Goal: Task Accomplishment & Management: Manage account settings

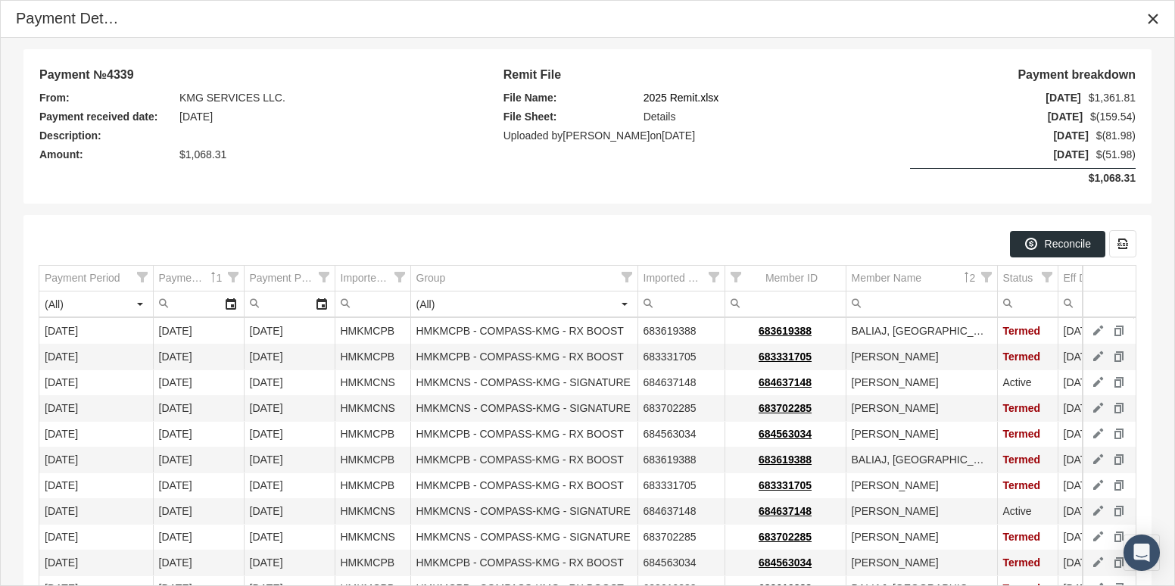
scroll to position [327, 0]
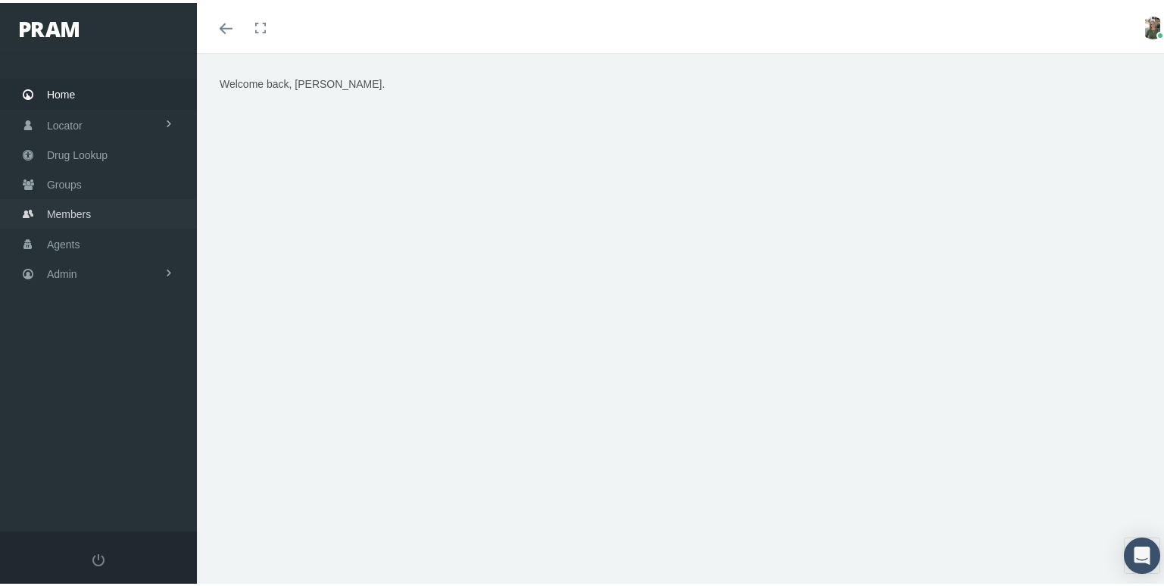
click at [78, 199] on span "Members" at bounding box center [69, 211] width 44 height 29
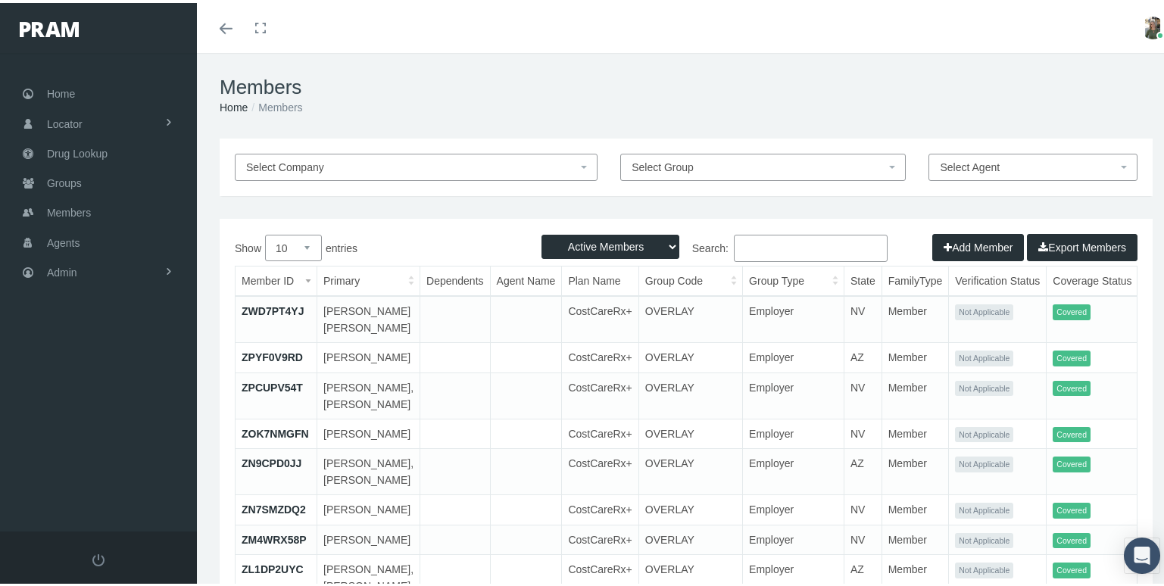
click at [759, 247] on input "Search:" at bounding box center [811, 245] width 154 height 27
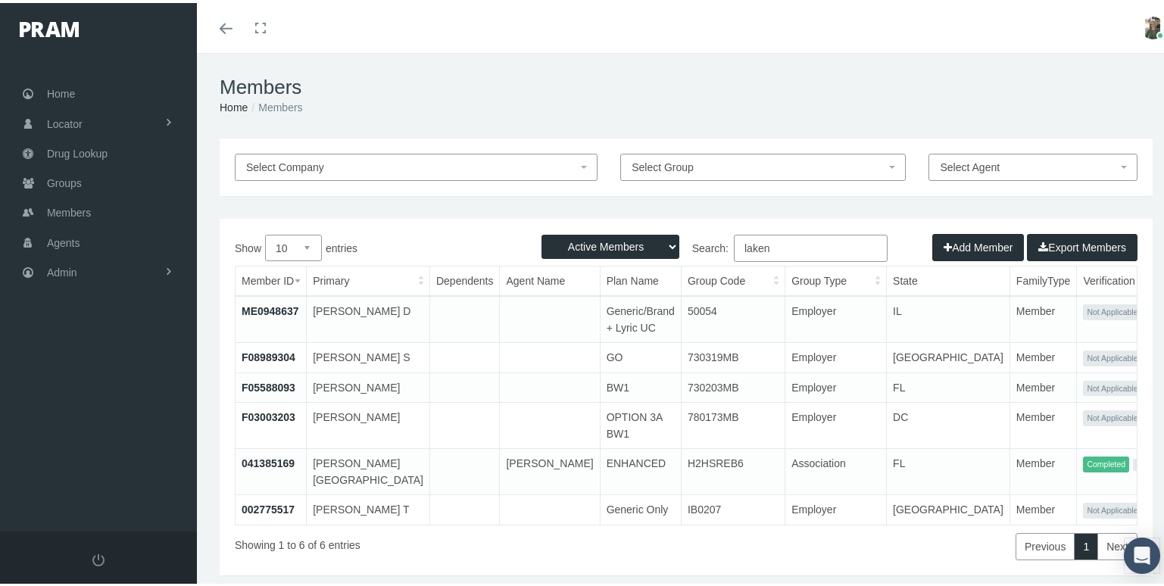
type input "laken"
click at [272, 466] on link "041385169" at bounding box center [268, 460] width 53 height 12
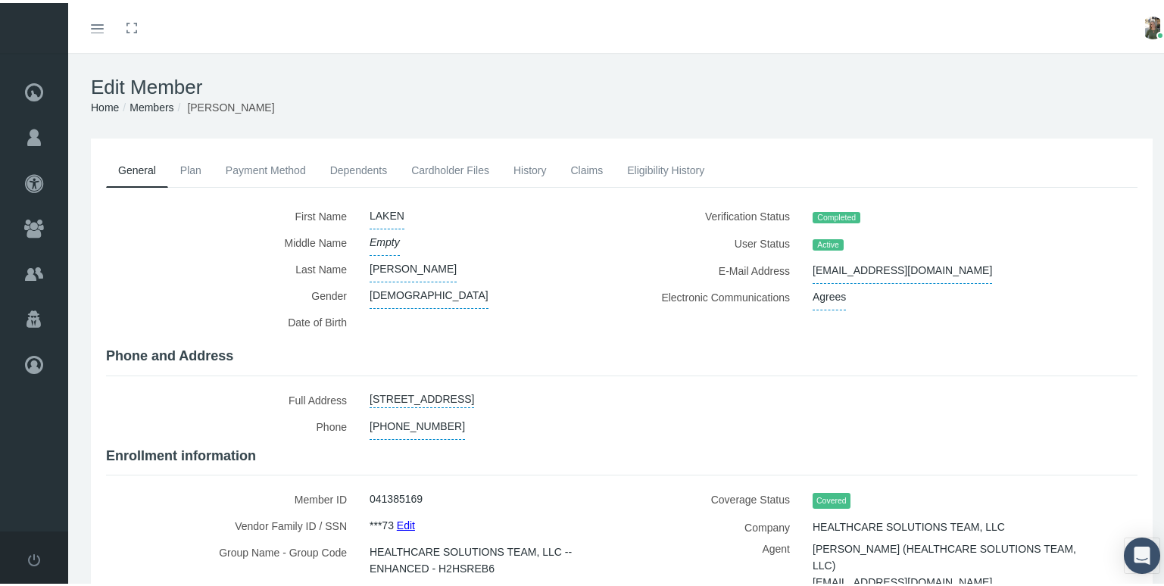
click at [259, 163] on link "Payment Method" at bounding box center [266, 167] width 104 height 33
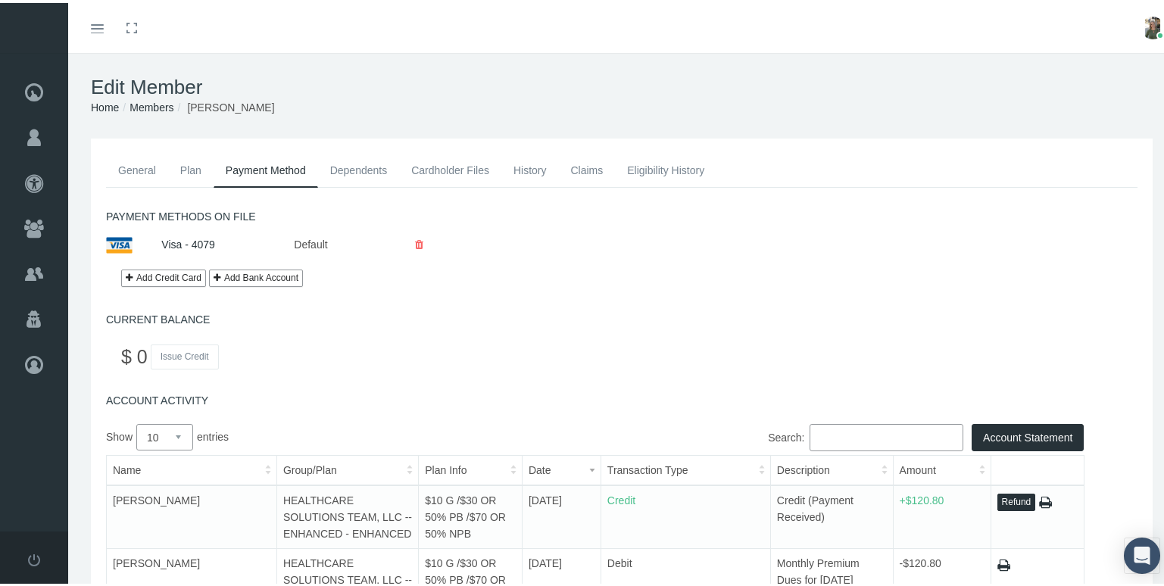
click at [201, 242] on link "Visa - 4079" at bounding box center [188, 241] width 54 height 12
click at [193, 242] on link "Visa - 4079" at bounding box center [188, 241] width 54 height 12
click at [418, 242] on icon at bounding box center [419, 242] width 8 height 27
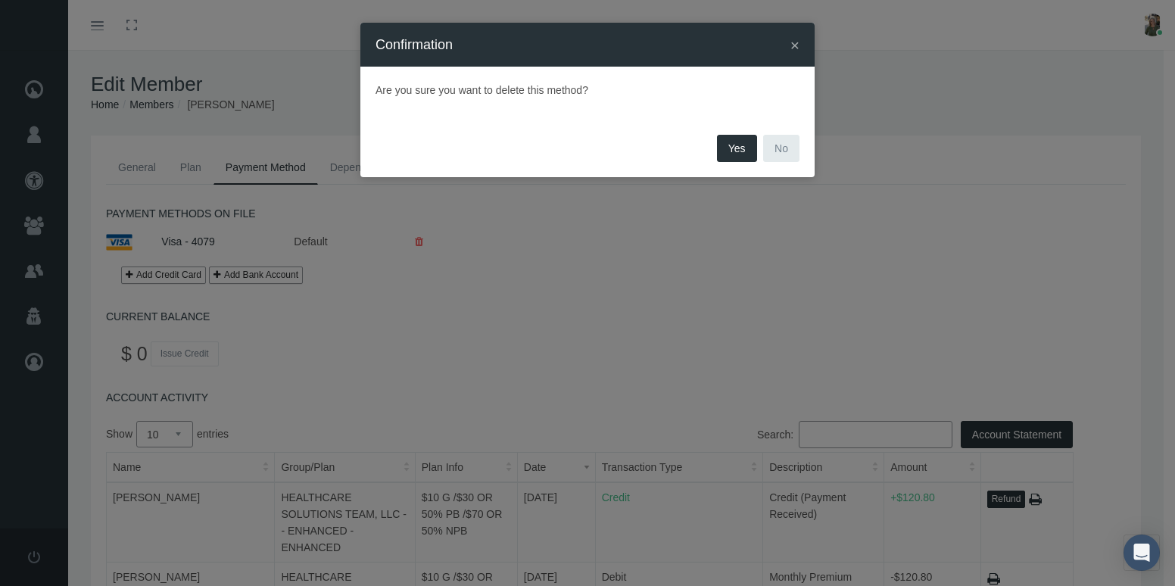
click at [735, 152] on button "Yes" at bounding box center [737, 148] width 40 height 27
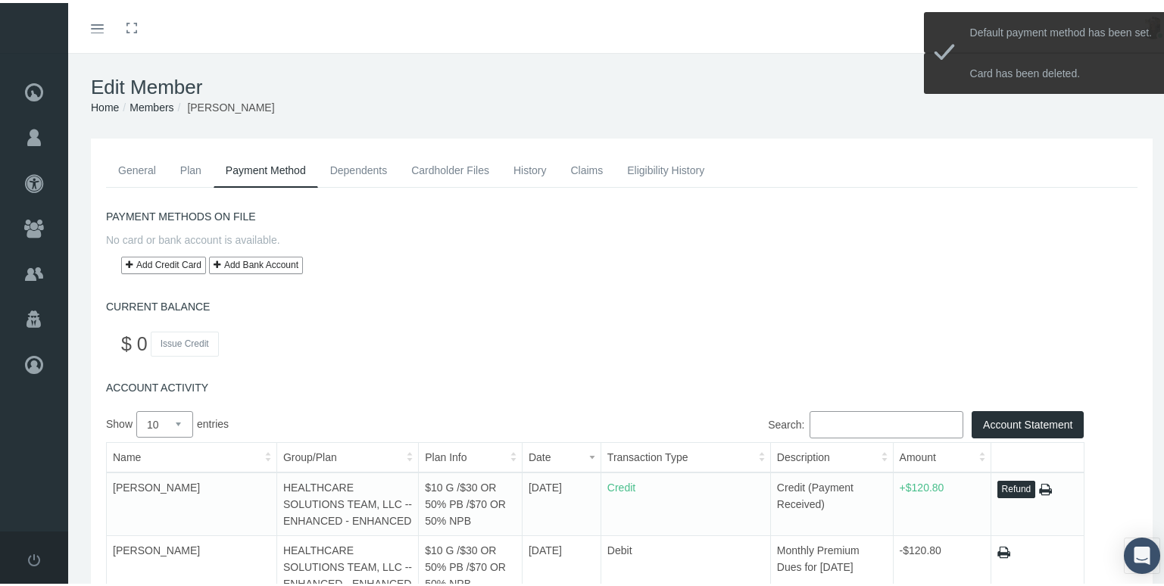
click at [148, 261] on link "Add Credit Card" at bounding box center [163, 262] width 85 height 17
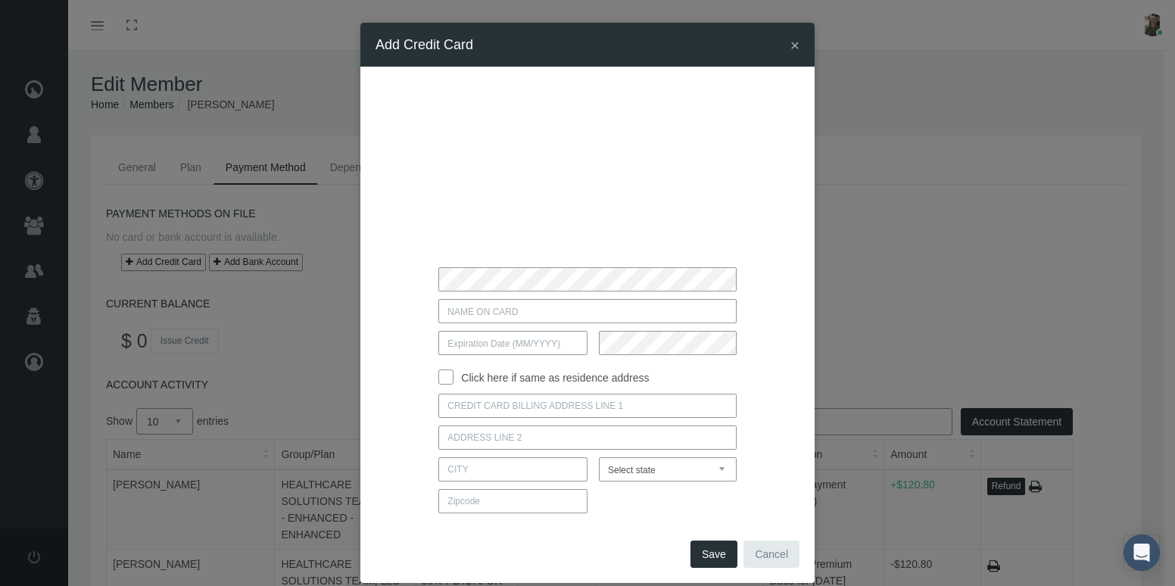
click at [457, 317] on input "text" at bounding box center [587, 311] width 298 height 24
type input "Laken Inscore"
click at [469, 345] on input "text" at bounding box center [512, 343] width 149 height 24
type input "08 / 28"
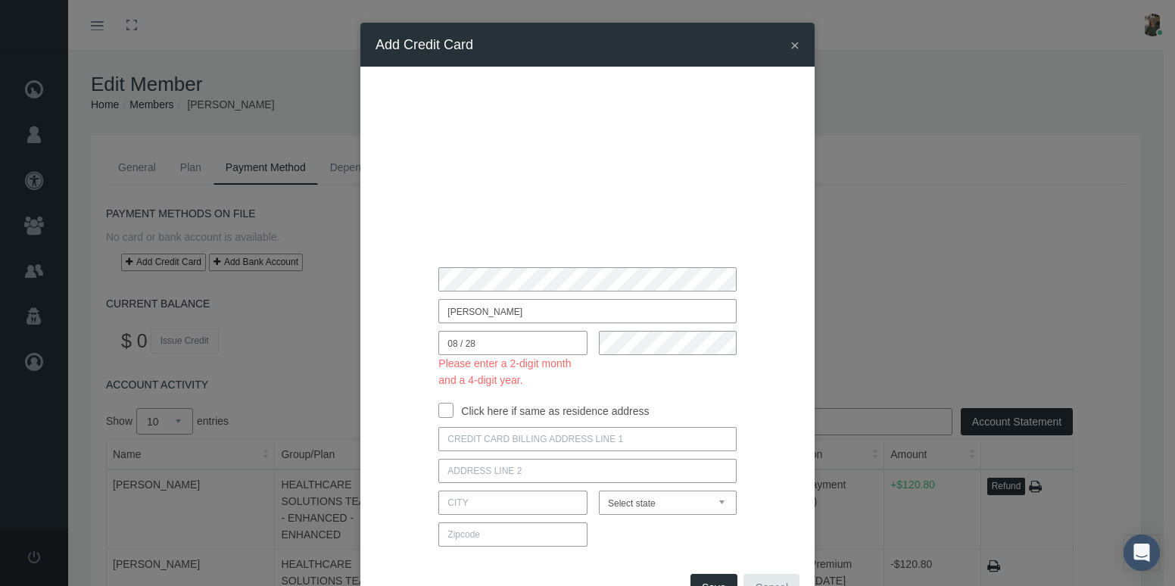
click at [438, 413] on input "Click here if same as residence address" at bounding box center [445, 408] width 15 height 15
checkbox input "true"
type input "240 LOOKOUT PLACE"
type input "MAITLAND"
select select "FL"
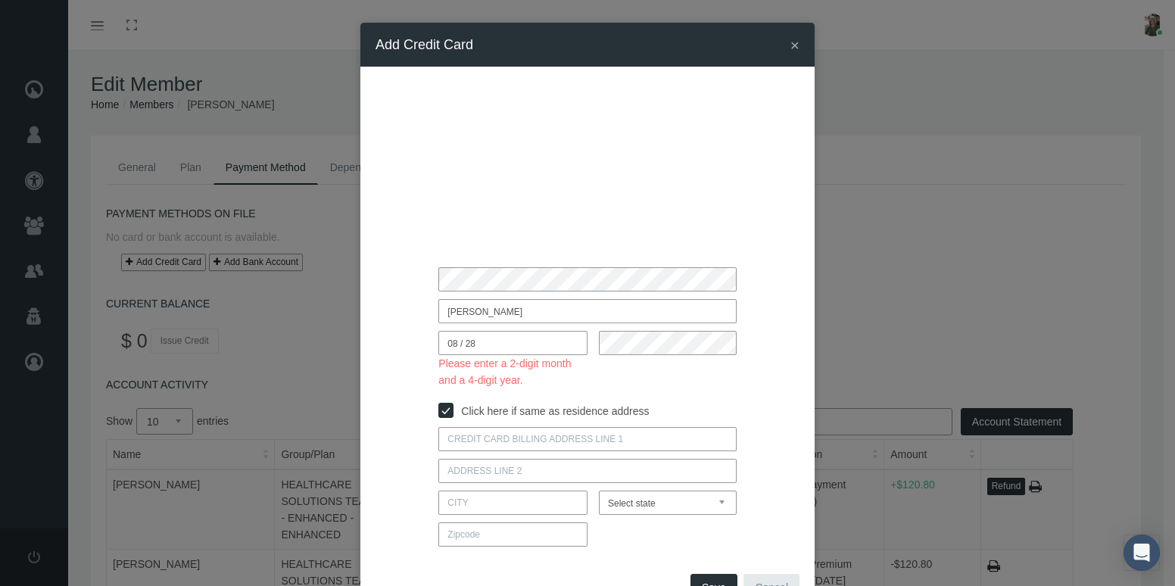
type input "32751"
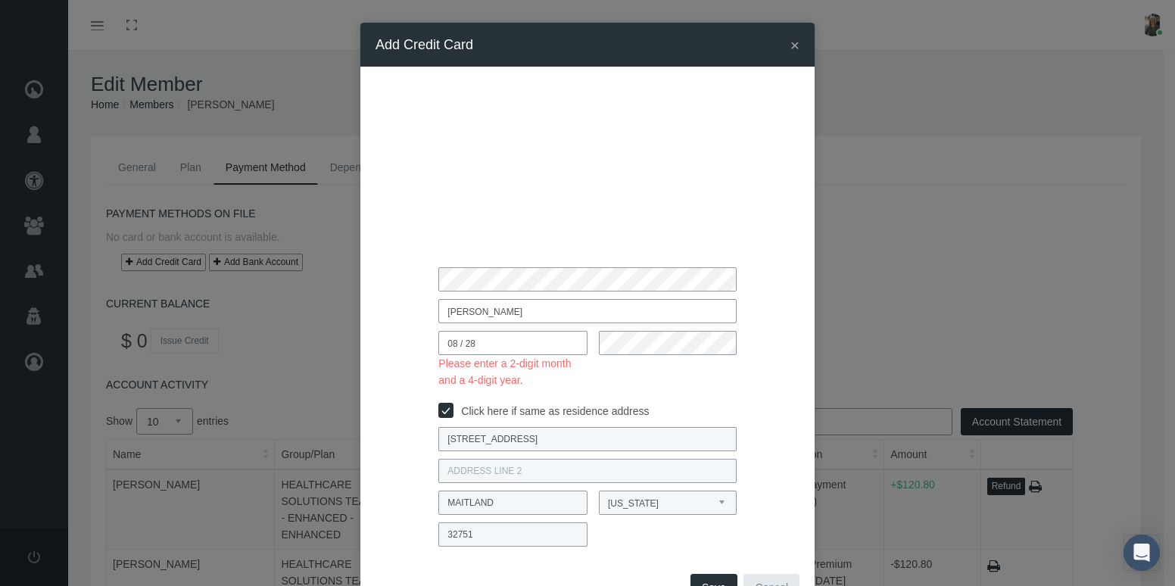
click at [461, 346] on input "08 / 28" at bounding box center [512, 343] width 149 height 24
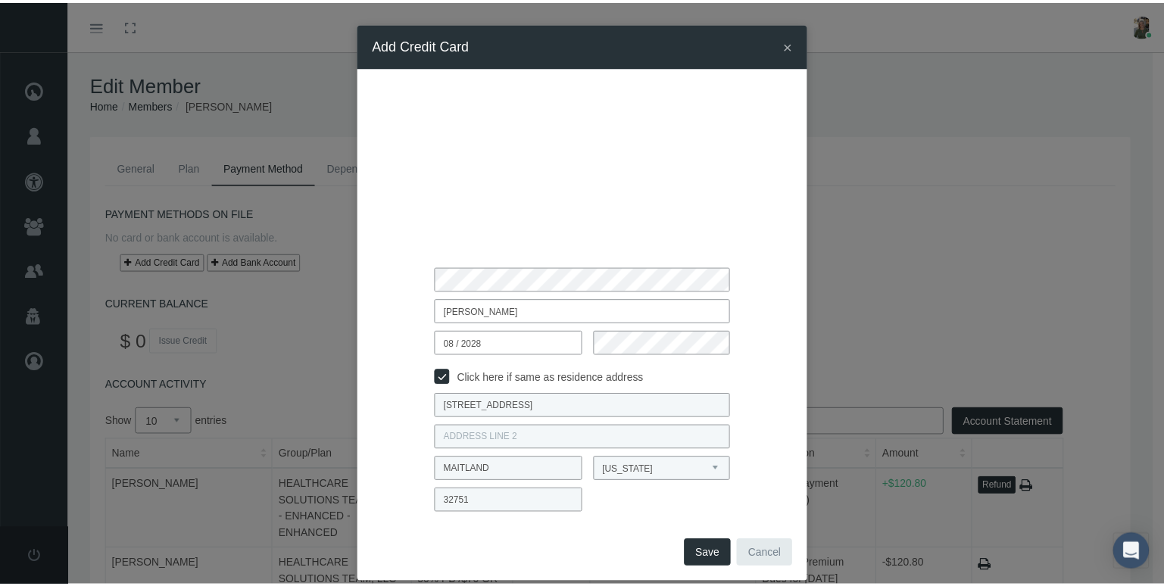
scroll to position [19, 0]
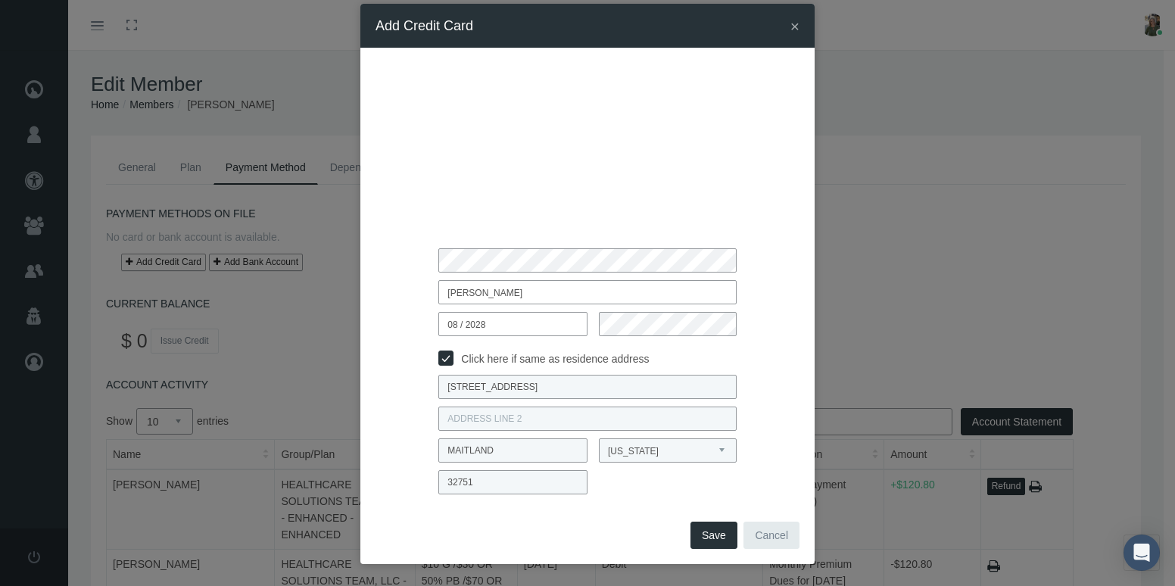
type input "08 / 2028"
click at [708, 532] on button "Save" at bounding box center [714, 535] width 47 height 27
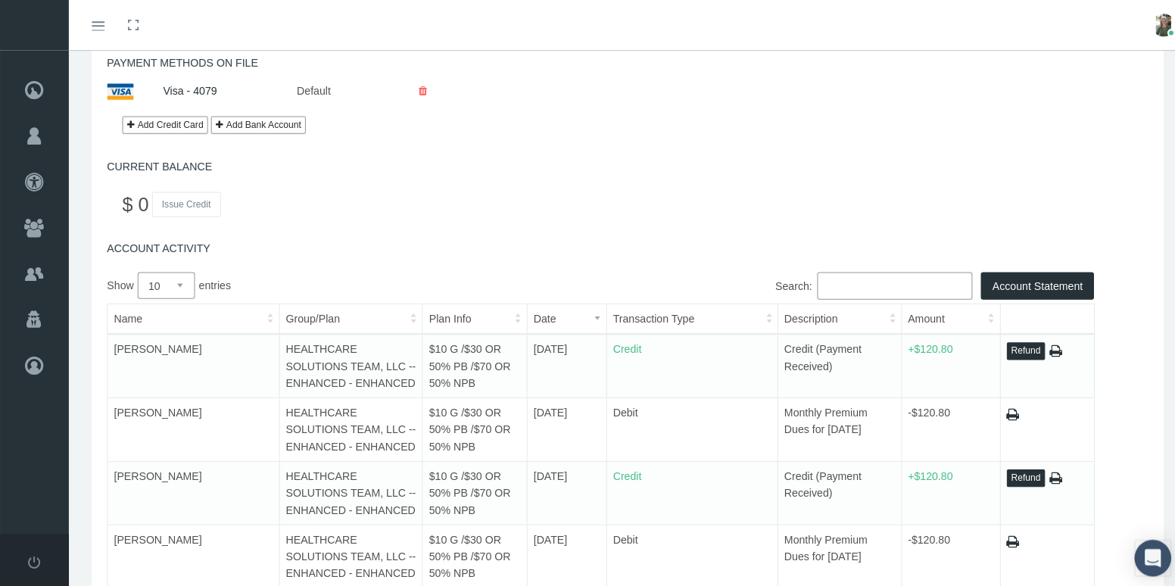
scroll to position [0, 0]
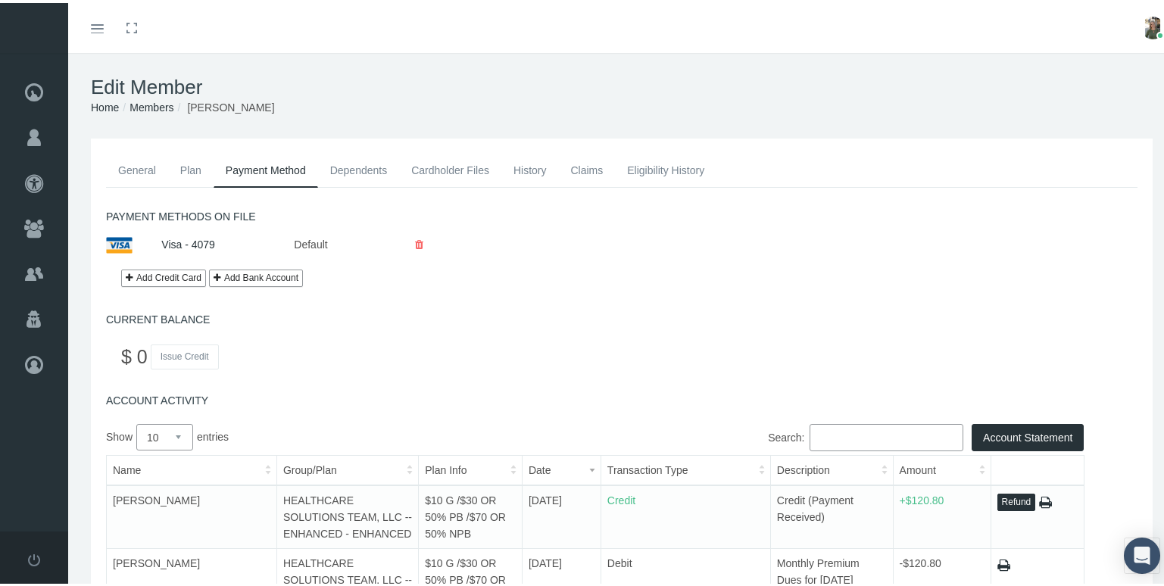
click at [422, 242] on icon at bounding box center [419, 242] width 8 height 27
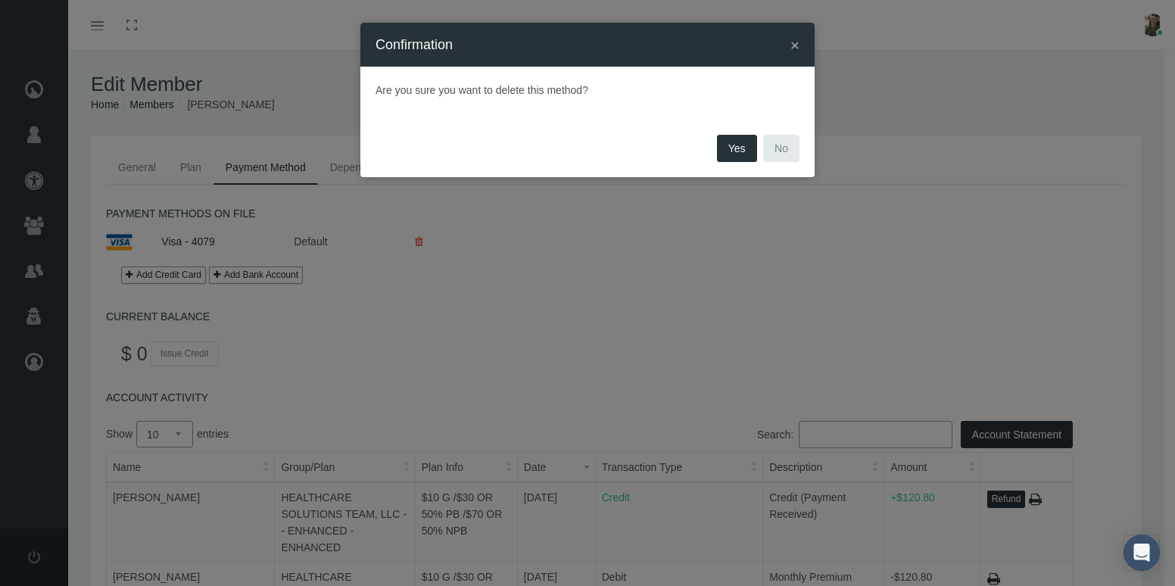
click at [727, 154] on button "Yes" at bounding box center [737, 148] width 40 height 27
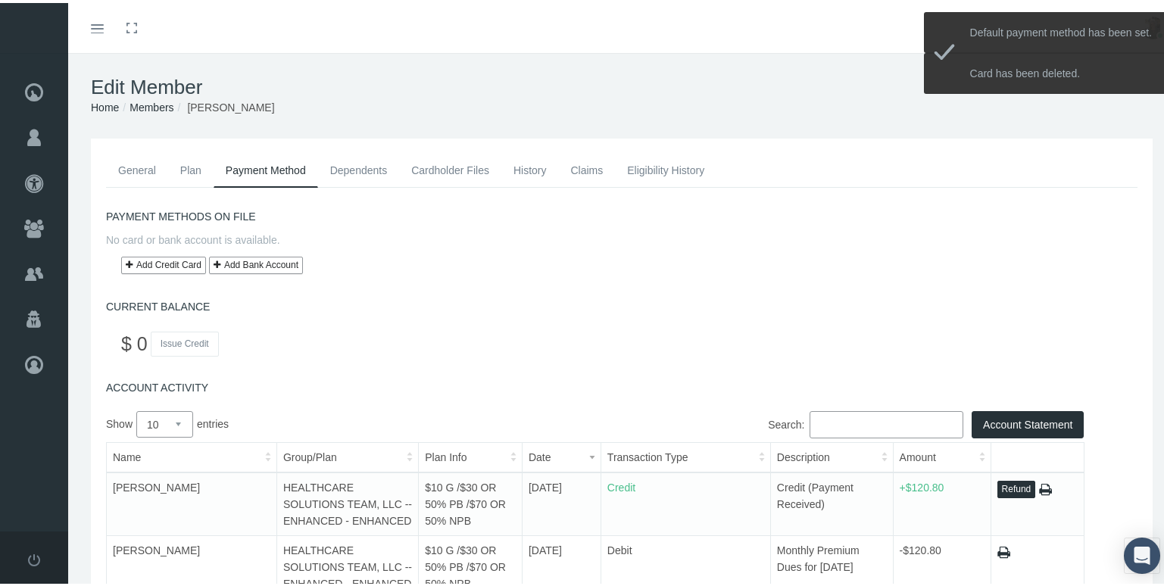
click at [187, 265] on link "Add Credit Card" at bounding box center [163, 262] width 85 height 17
checkbox input "false"
select select
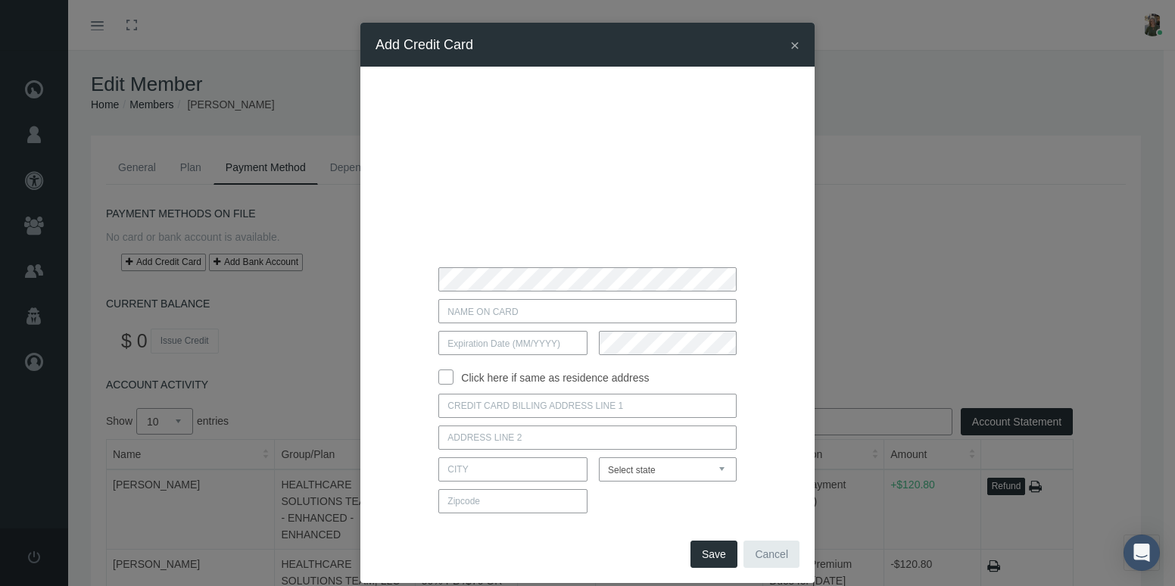
click at [475, 318] on input "text" at bounding box center [587, 311] width 298 height 24
type input "laken inscore"
click at [451, 348] on input "text" at bounding box center [512, 343] width 149 height 24
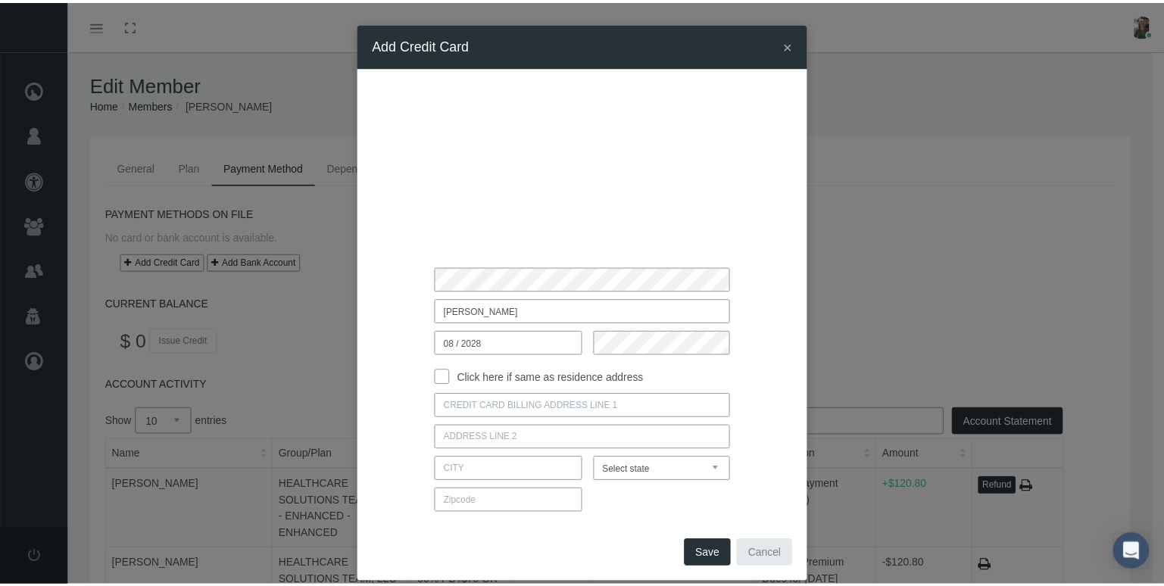
scroll to position [19, 0]
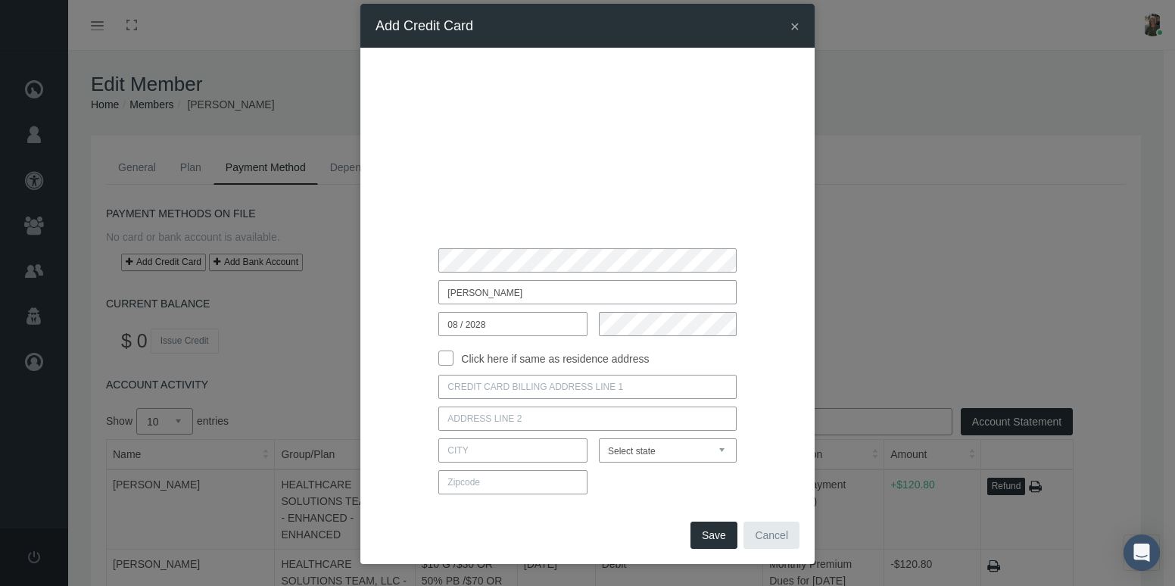
type input "08 / 2028"
click at [438, 354] on input "Click here if same as residence address" at bounding box center [445, 356] width 15 height 15
checkbox input "true"
type input "240 LOOKOUT PLACE"
type input "MAITLAND"
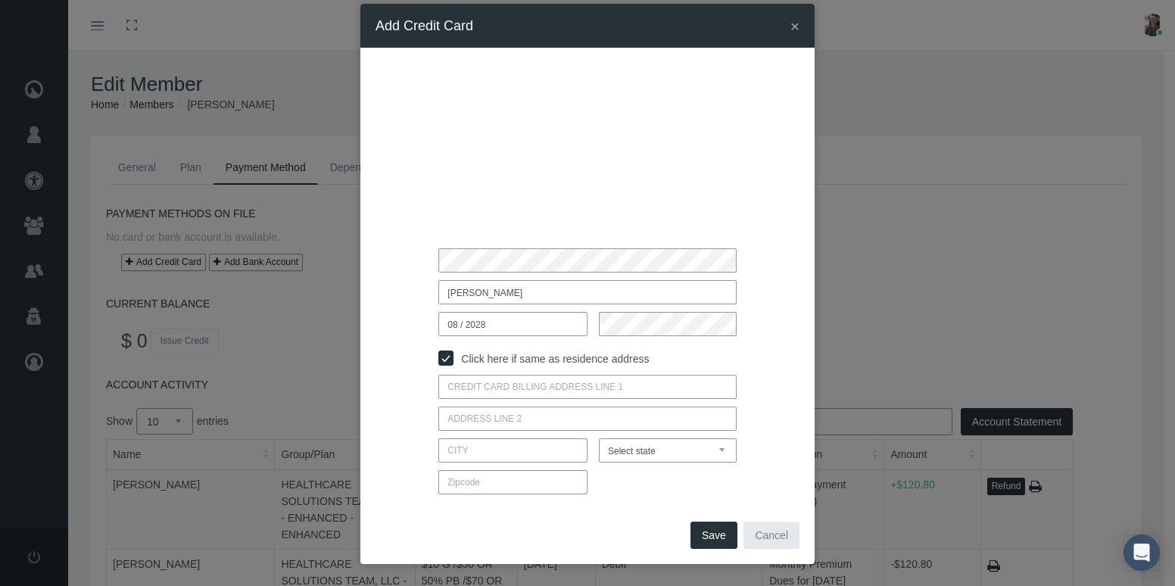
select select "FL"
type input "32751"
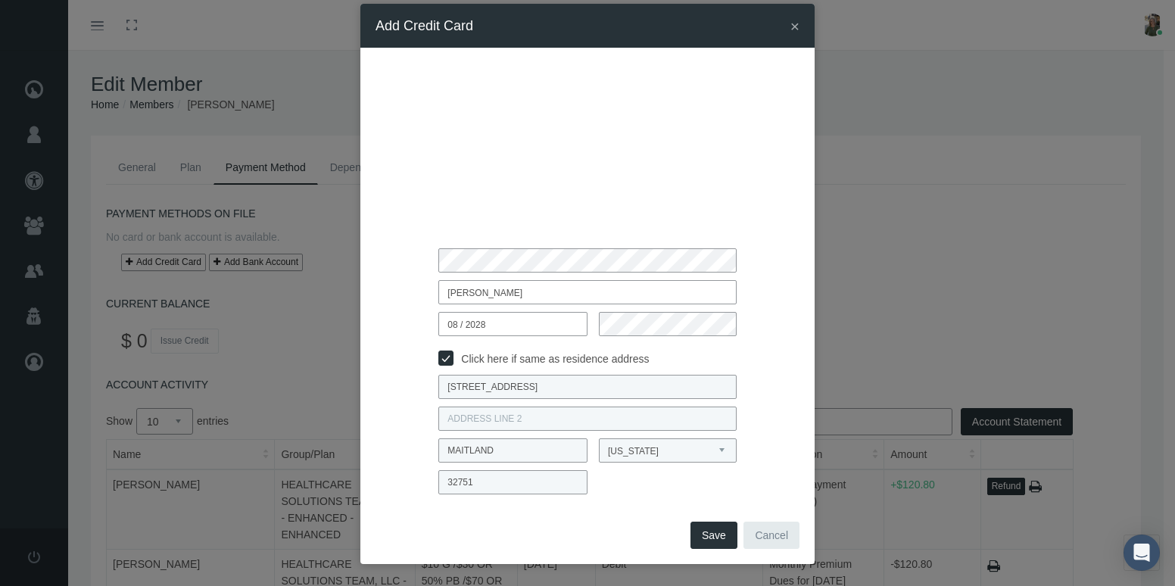
click at [440, 357] on input "Click here if same as residence address" at bounding box center [445, 356] width 15 height 15
checkbox input "false"
select select
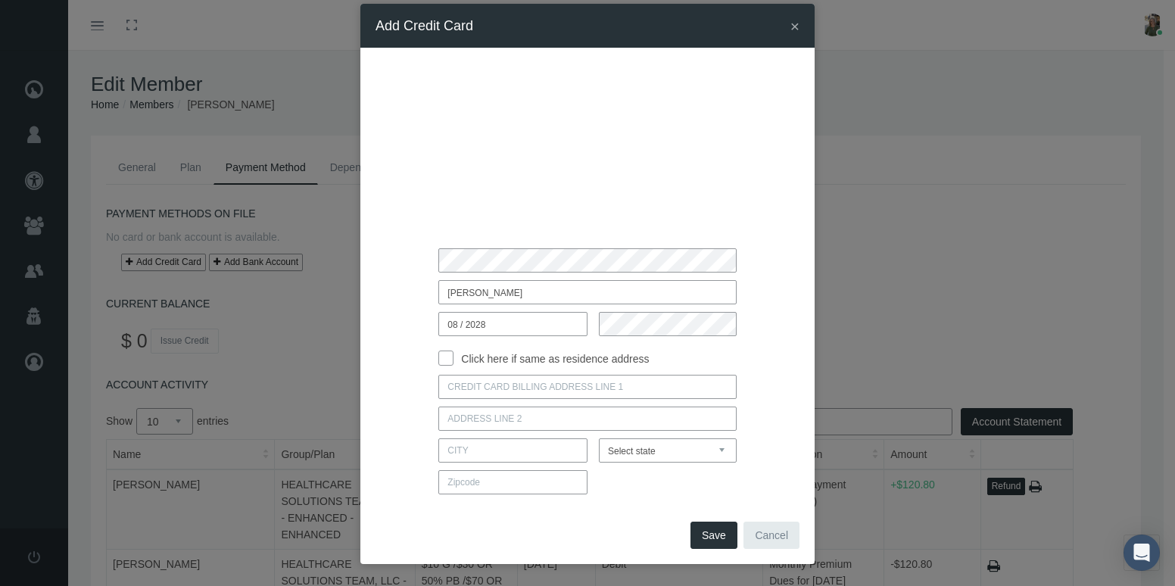
click at [479, 484] on input at bounding box center [512, 482] width 149 height 24
type input "28697"
click at [477, 387] on input at bounding box center [587, 387] width 298 height 24
type input "156 frankies lane"
click at [719, 450] on select "Select state Alabama Alaska Arizona Arkansas California Colorado Connecticut De…" at bounding box center [668, 450] width 138 height 24
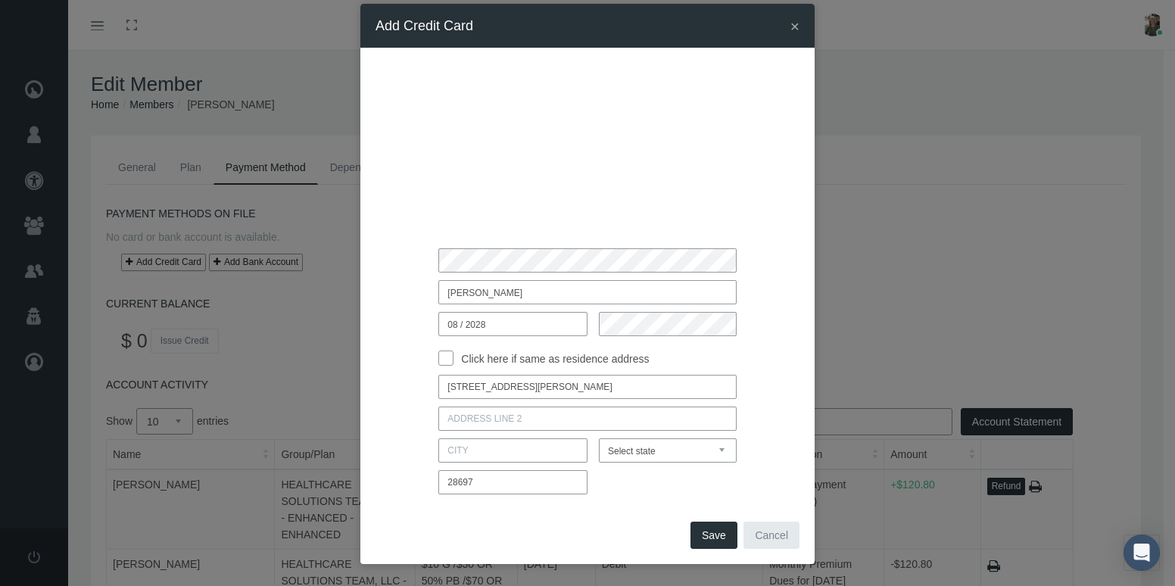
select select "NC"
click at [599, 438] on select "Select state Alabama Alaska Arizona Arkansas California Colorado Connecticut De…" at bounding box center [668, 450] width 138 height 24
click at [460, 449] on input at bounding box center [512, 450] width 149 height 24
type input "wilksesboro"
click at [669, 454] on select "Select state Alabama Alaska Arizona Arkansas California Colorado Connecticut De…" at bounding box center [668, 450] width 138 height 24
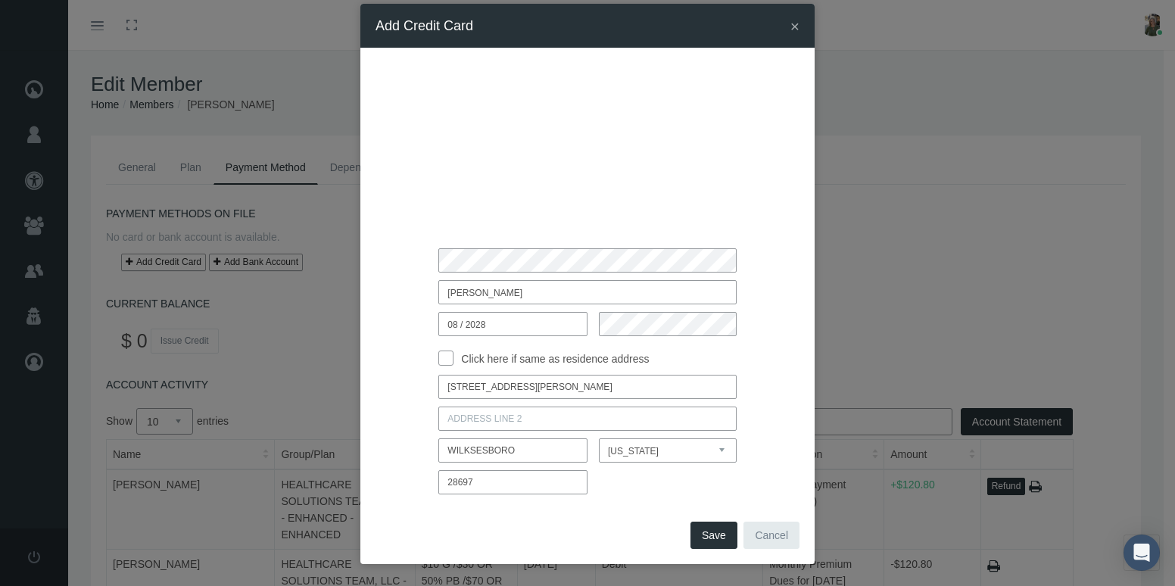
click at [711, 535] on span "Save" at bounding box center [714, 535] width 24 height 12
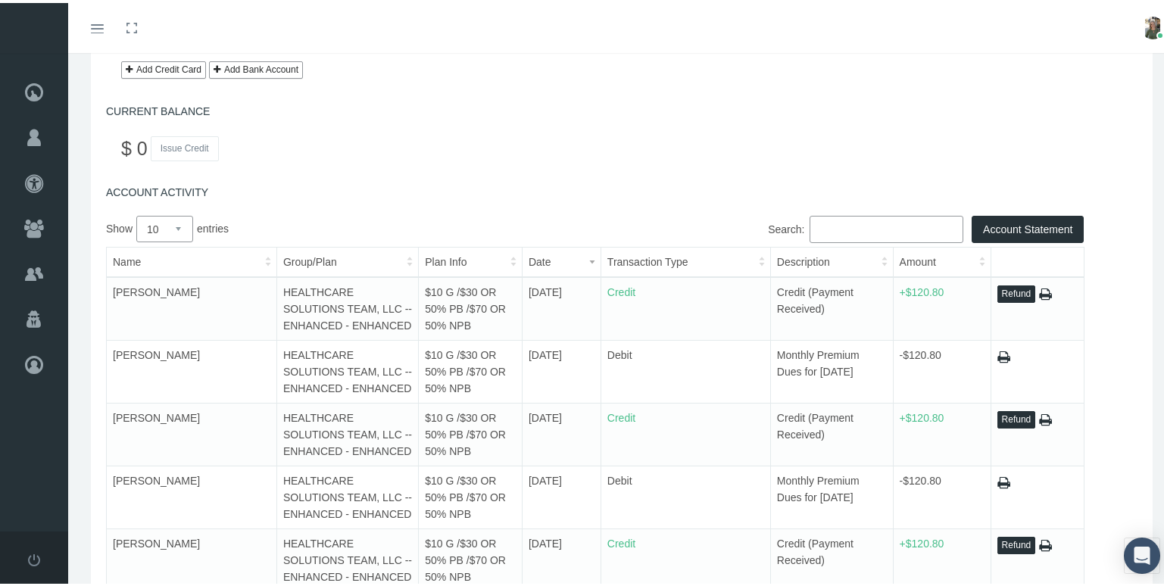
scroll to position [0, 0]
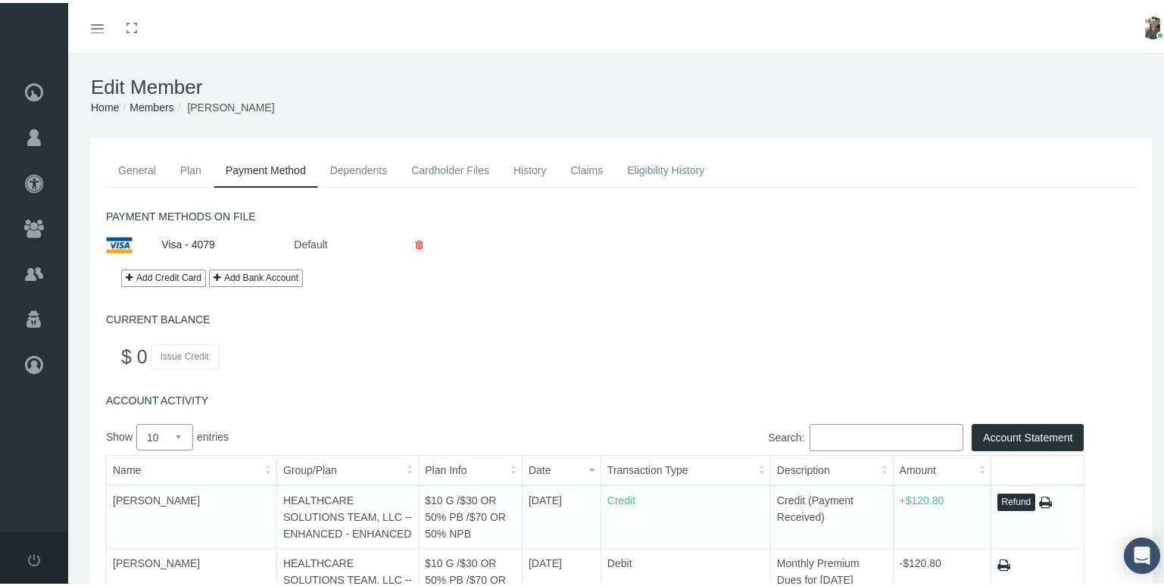
click at [140, 166] on link "General" at bounding box center [137, 167] width 62 height 33
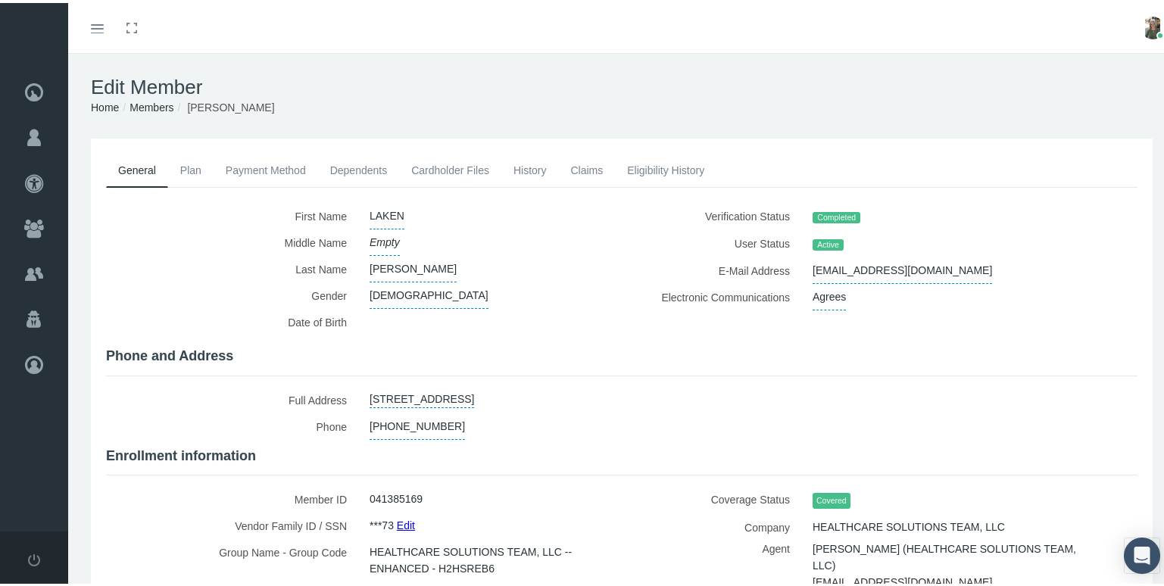
click at [149, 54] on div "Edit Member Home Groups Members LAKEN INSCORE" at bounding box center [621, 93] width 1107 height 86
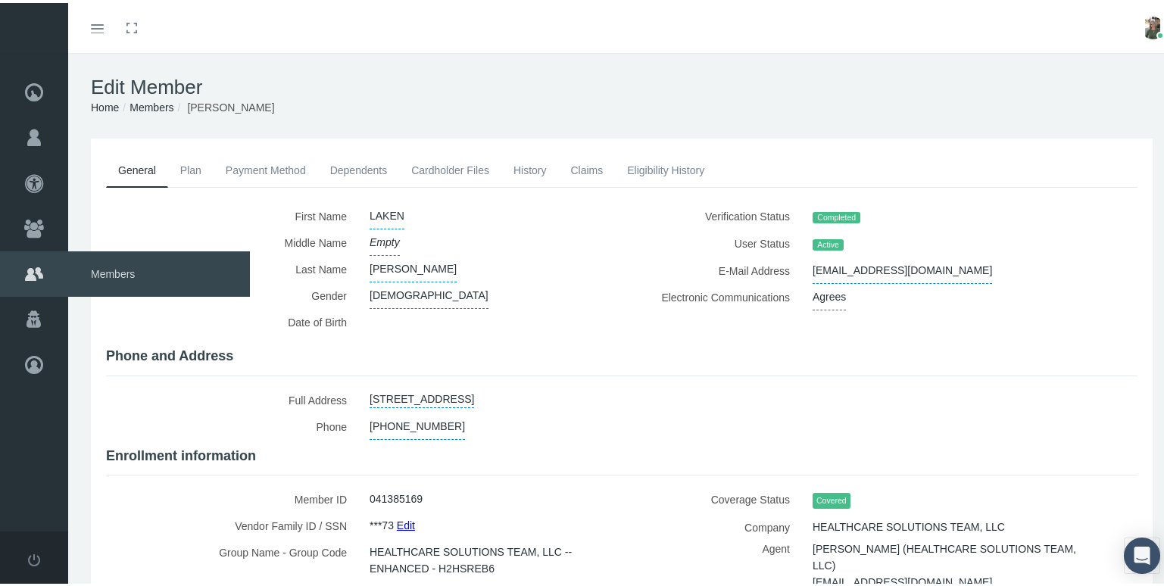
click at [117, 268] on span "Members" at bounding box center [159, 270] width 182 height 45
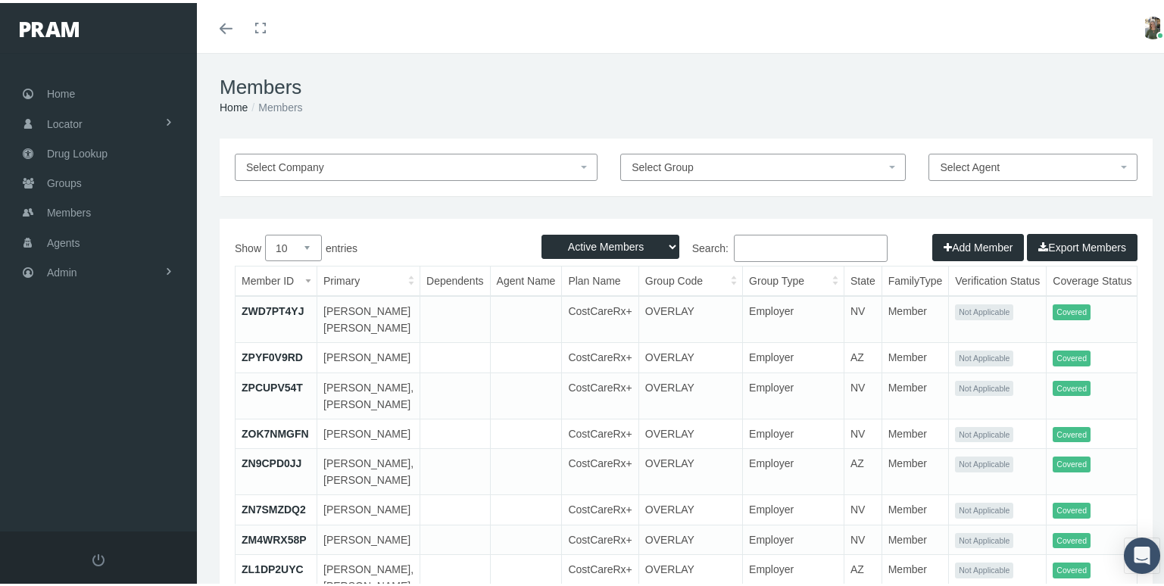
click at [760, 251] on input "Search:" at bounding box center [811, 245] width 154 height 27
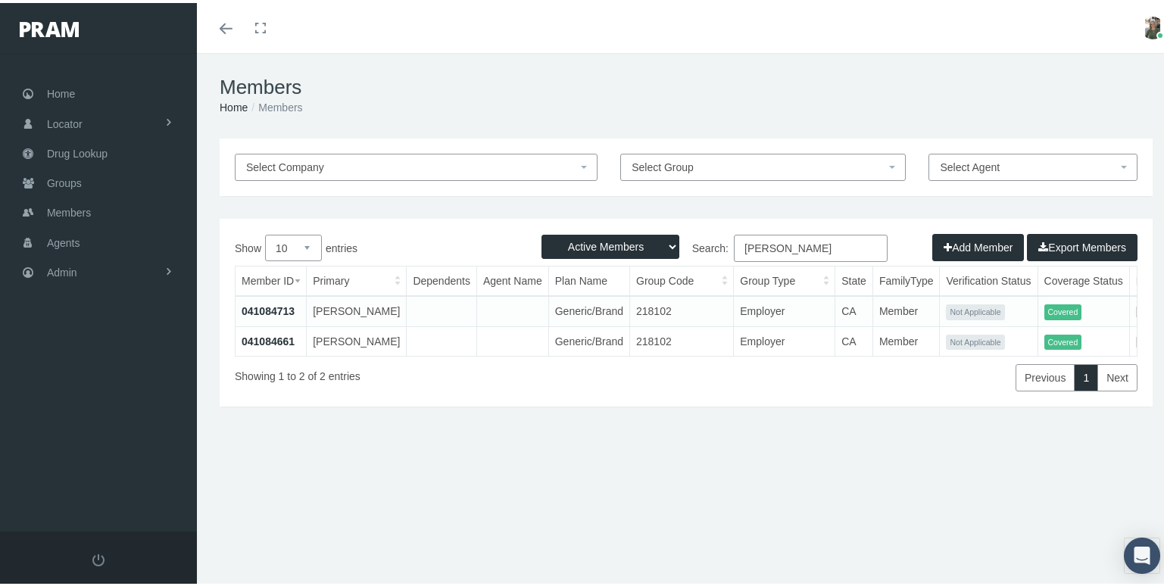
type input "[PERSON_NAME]"
click at [255, 345] on link "041084661" at bounding box center [268, 338] width 53 height 12
click at [268, 311] on link "041084713" at bounding box center [268, 308] width 53 height 12
click at [259, 345] on link "041084661" at bounding box center [268, 338] width 53 height 12
click at [279, 304] on link "041084713" at bounding box center [268, 308] width 53 height 12
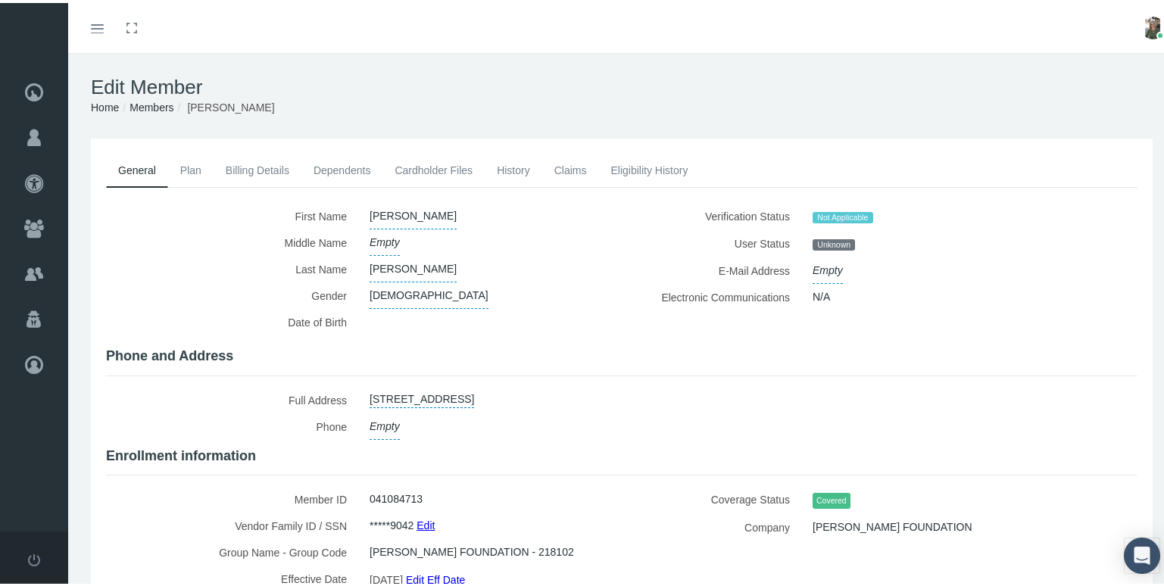
scroll to position [76, 0]
